Goal: Use online tool/utility: Utilize a website feature to perform a specific function

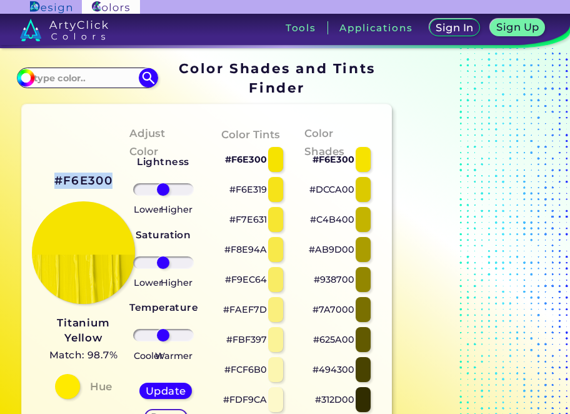
drag, startPoint x: 115, startPoint y: 178, endPoint x: 53, endPoint y: 186, distance: 63.1
click at [53, 186] on div "#F6E300 Titanium Yellow Match: 98.7% Hue" at bounding box center [76, 284] width 88 height 340
copy h2 "#F6E300"
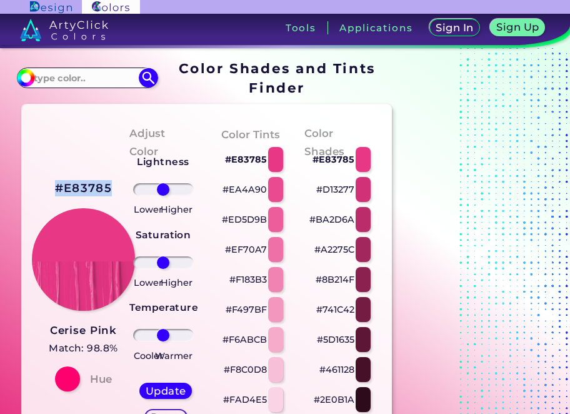
drag, startPoint x: 110, startPoint y: 186, endPoint x: 59, endPoint y: 182, distance: 50.8
click at [56, 182] on h2 "#E83785" at bounding box center [83, 188] width 57 height 16
copy h2 "#E83785"
click at [100, 188] on h2 "#E83785 copied" at bounding box center [83, 188] width 57 height 16
